Goal: Information Seeking & Learning: Learn about a topic

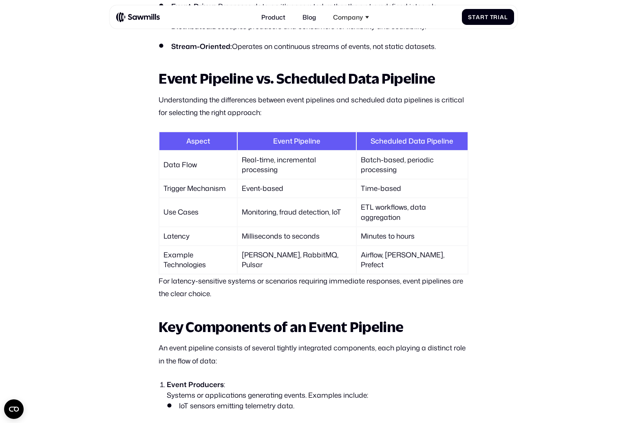
scroll to position [651, 0]
click at [267, 161] on td "Real-time, incremental processing" at bounding box center [297, 165] width 118 height 28
click at [270, 184] on td "Event-based" at bounding box center [297, 188] width 118 height 18
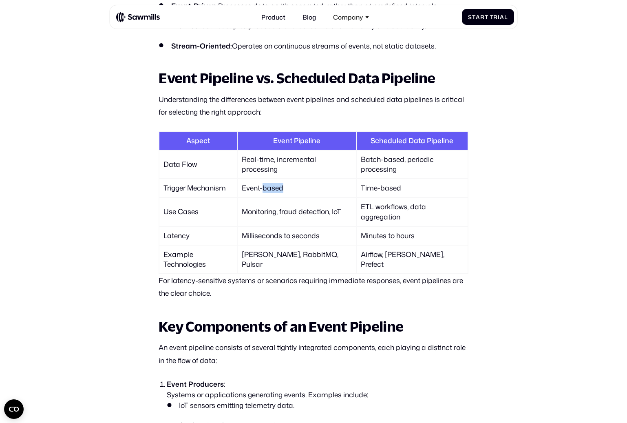
click at [270, 184] on td "Event-based" at bounding box center [297, 188] width 118 height 18
click at [278, 208] on td "Monitoring, fraud detection, IoT" at bounding box center [297, 212] width 118 height 28
click at [279, 207] on td "Monitoring, fraud detection, IoT" at bounding box center [297, 212] width 118 height 28
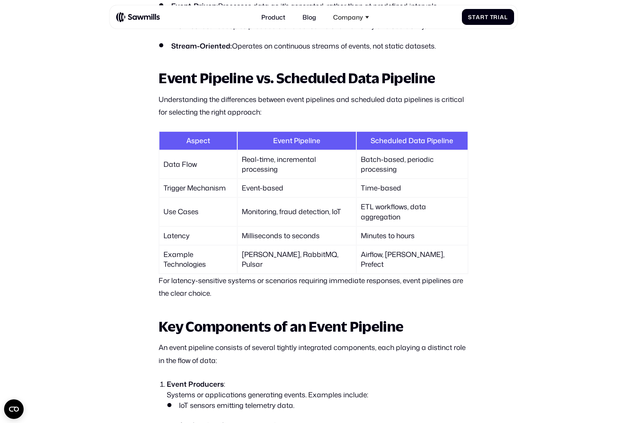
click at [275, 254] on td "[PERSON_NAME], RabbitMQ, Pulsar" at bounding box center [297, 260] width 118 height 28
click at [275, 255] on td "[PERSON_NAME], RabbitMQ, Pulsar" at bounding box center [297, 260] width 118 height 28
click at [313, 266] on td "[PERSON_NAME], RabbitMQ, Pulsar" at bounding box center [297, 260] width 118 height 28
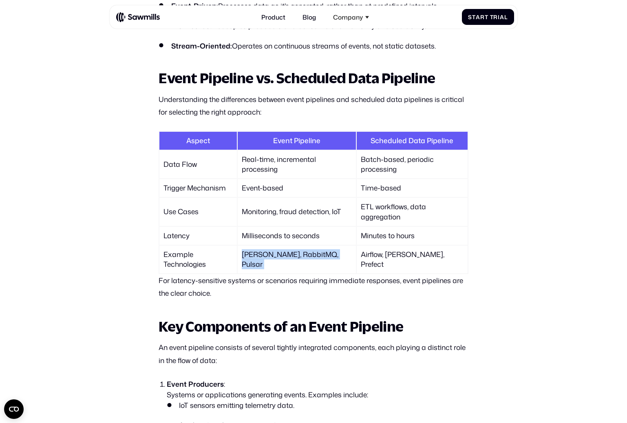
click at [313, 266] on td "[PERSON_NAME], RabbitMQ, Pulsar" at bounding box center [297, 260] width 118 height 28
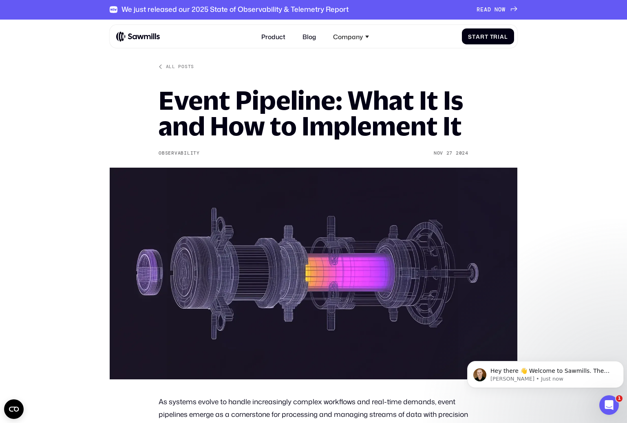
scroll to position [0, 0]
